Goal: Information Seeking & Learning: Understand process/instructions

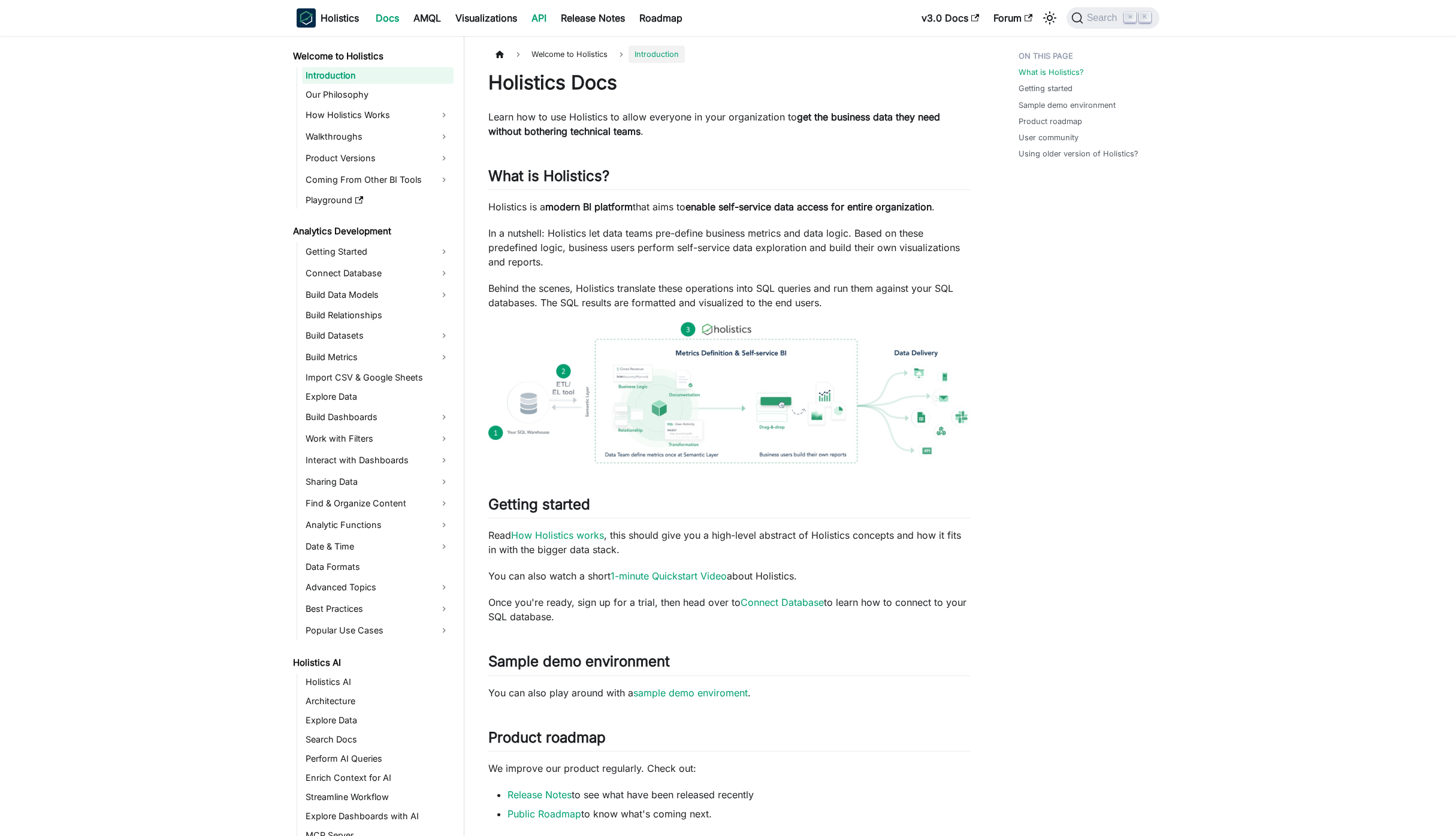
click at [547, 20] on link "API" at bounding box center [538, 17] width 30 height 19
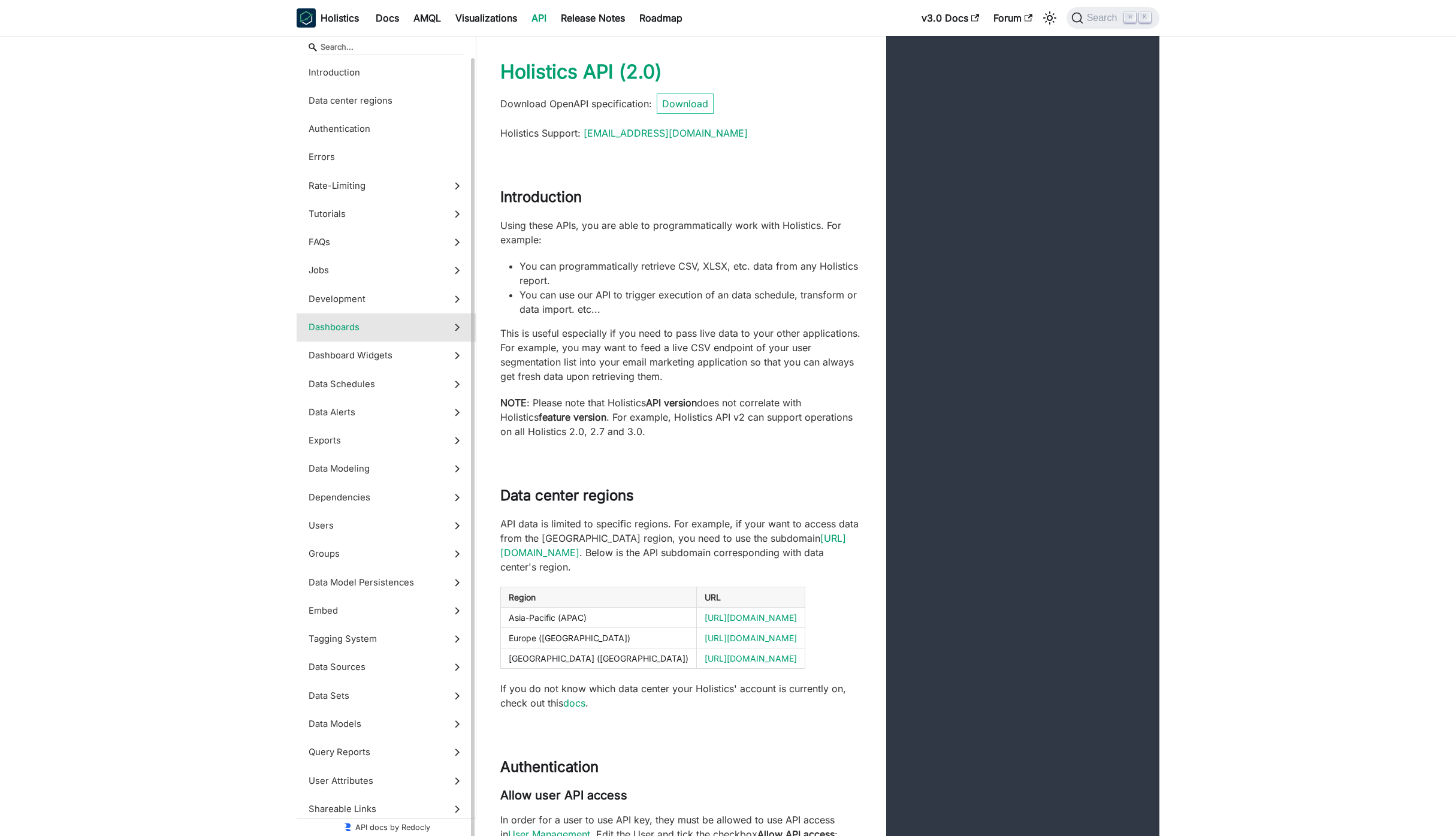
click at [374, 331] on span "Dashboards" at bounding box center [374, 327] width 133 height 14
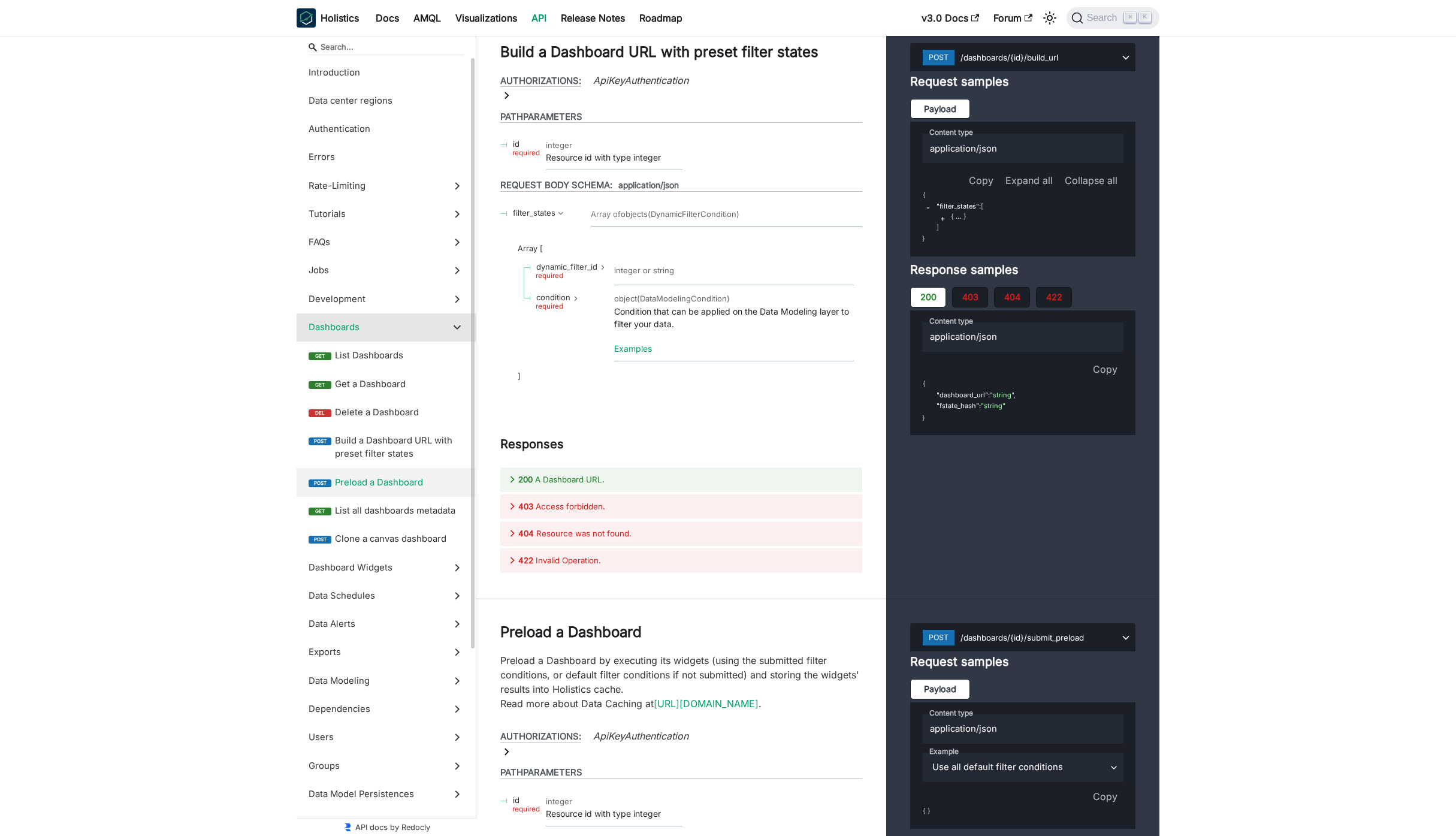
click at [383, 488] on span "Preload a Dashboard" at bounding box center [398, 482] width 129 height 14
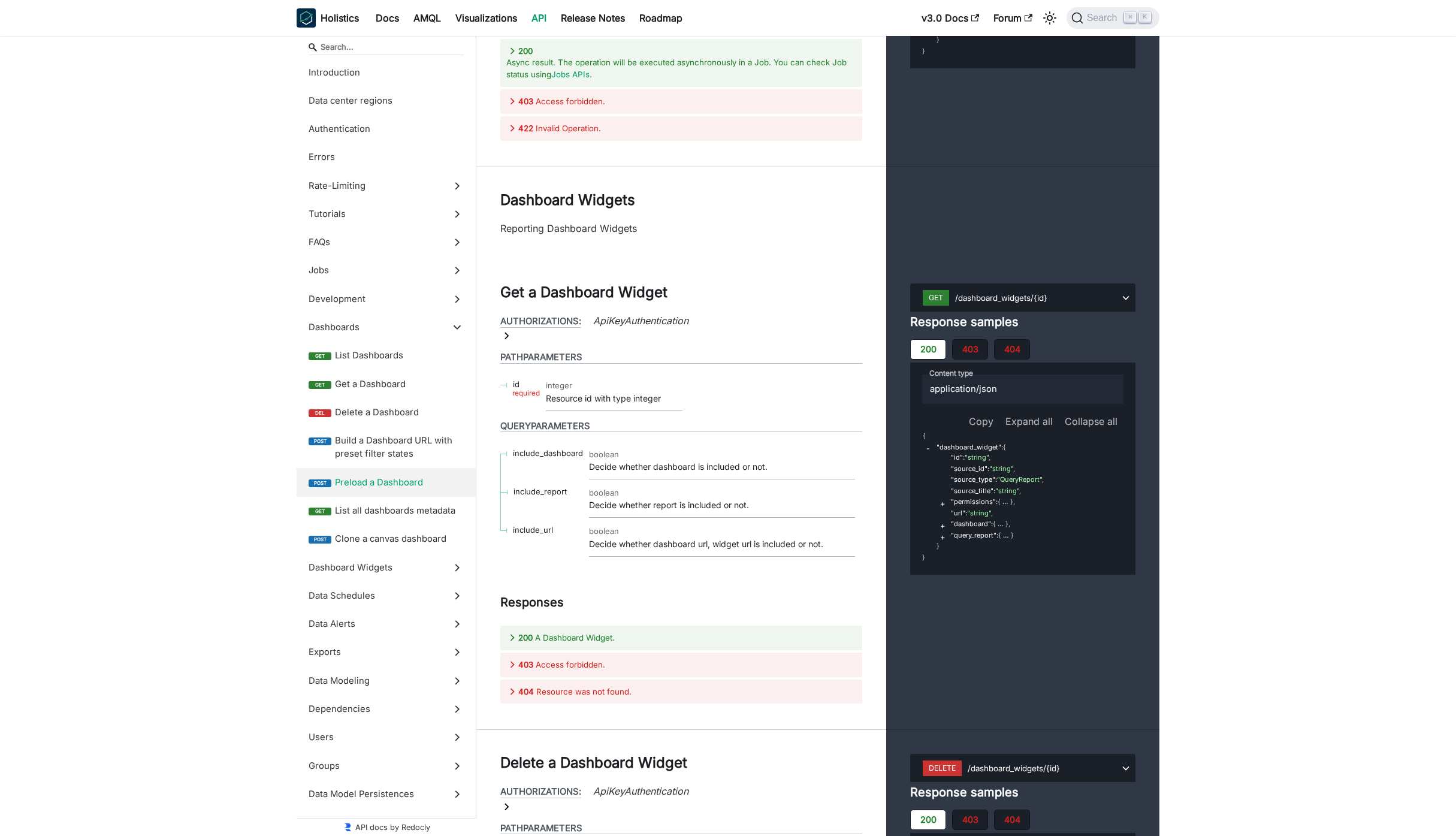
drag, startPoint x: 710, startPoint y: 98, endPoint x: 678, endPoint y: 102, distance: 32.2
